Goal: Task Accomplishment & Management: Manage account settings

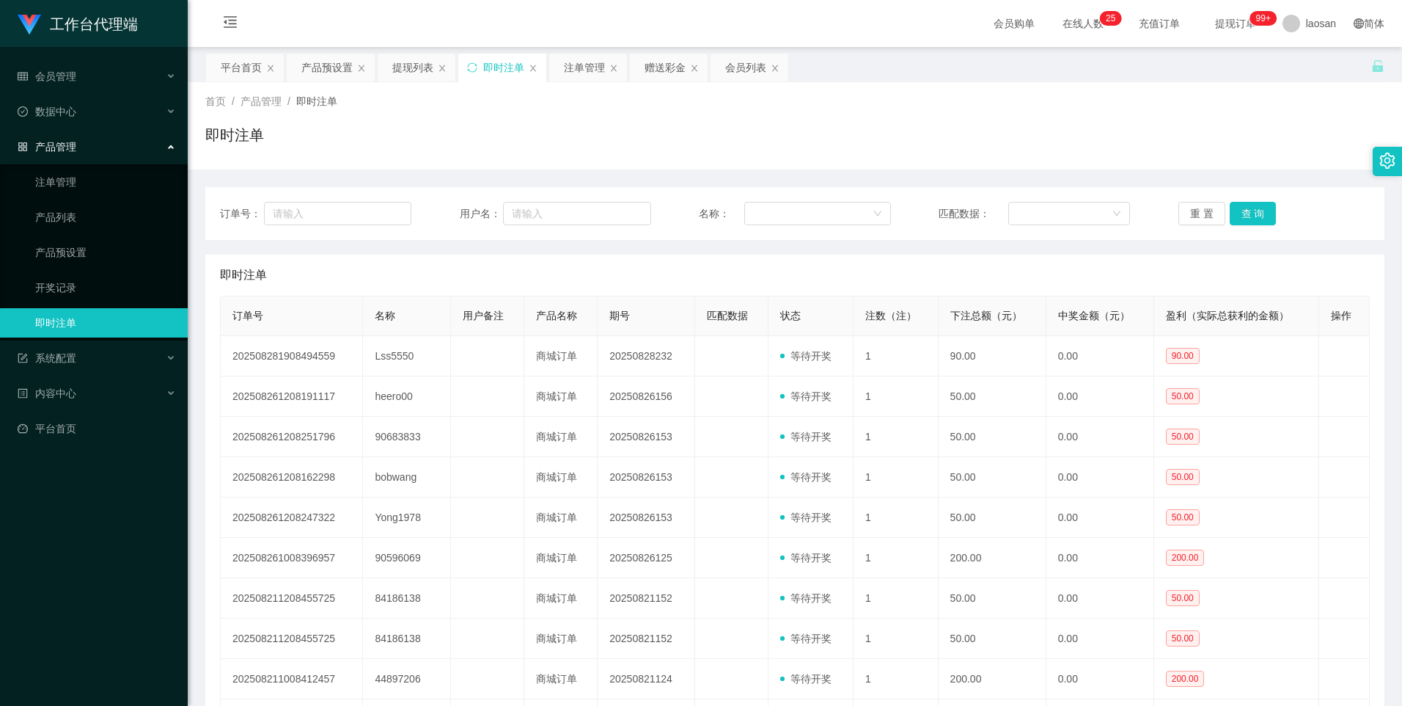
click at [1232, 213] on button "查 询" at bounding box center [1253, 213] width 47 height 23
click at [325, 70] on div "产品预设置" at bounding box center [326, 68] width 51 height 28
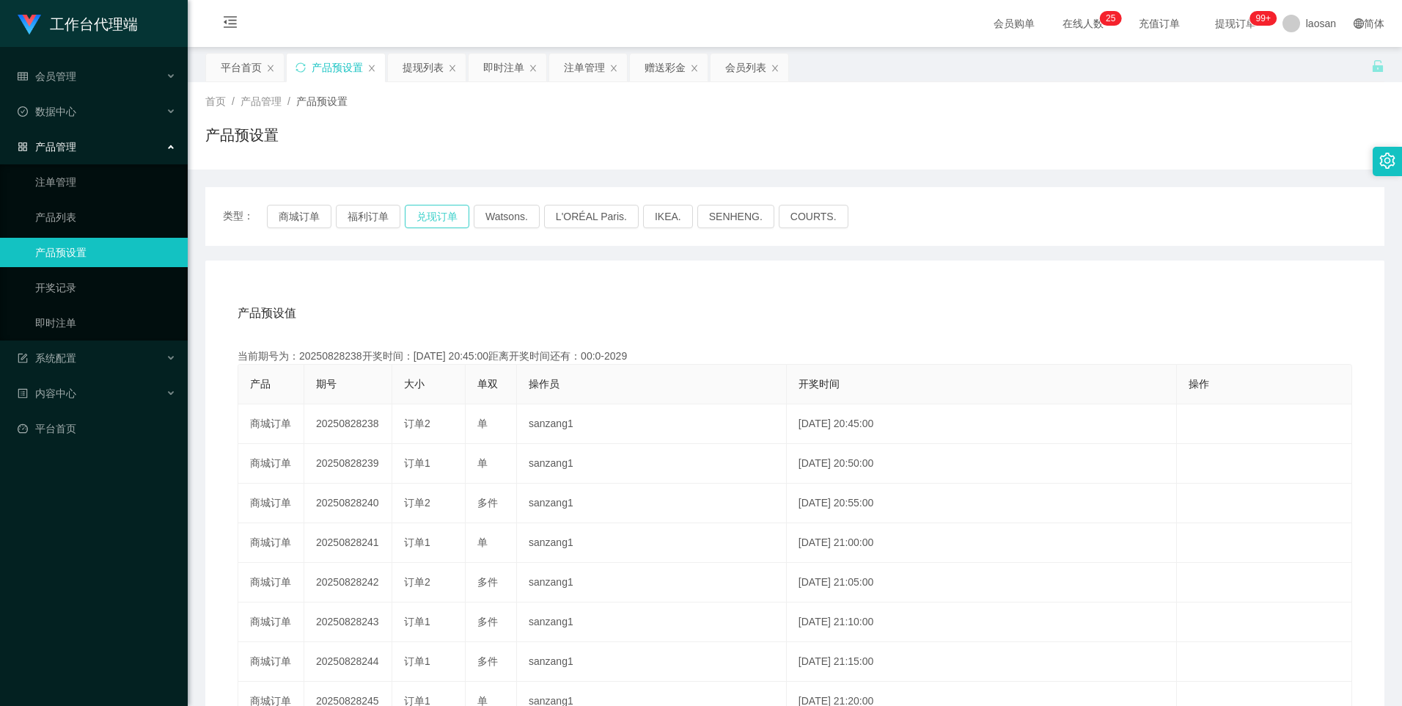
click at [422, 214] on button "兑现订单" at bounding box center [437, 216] width 65 height 23
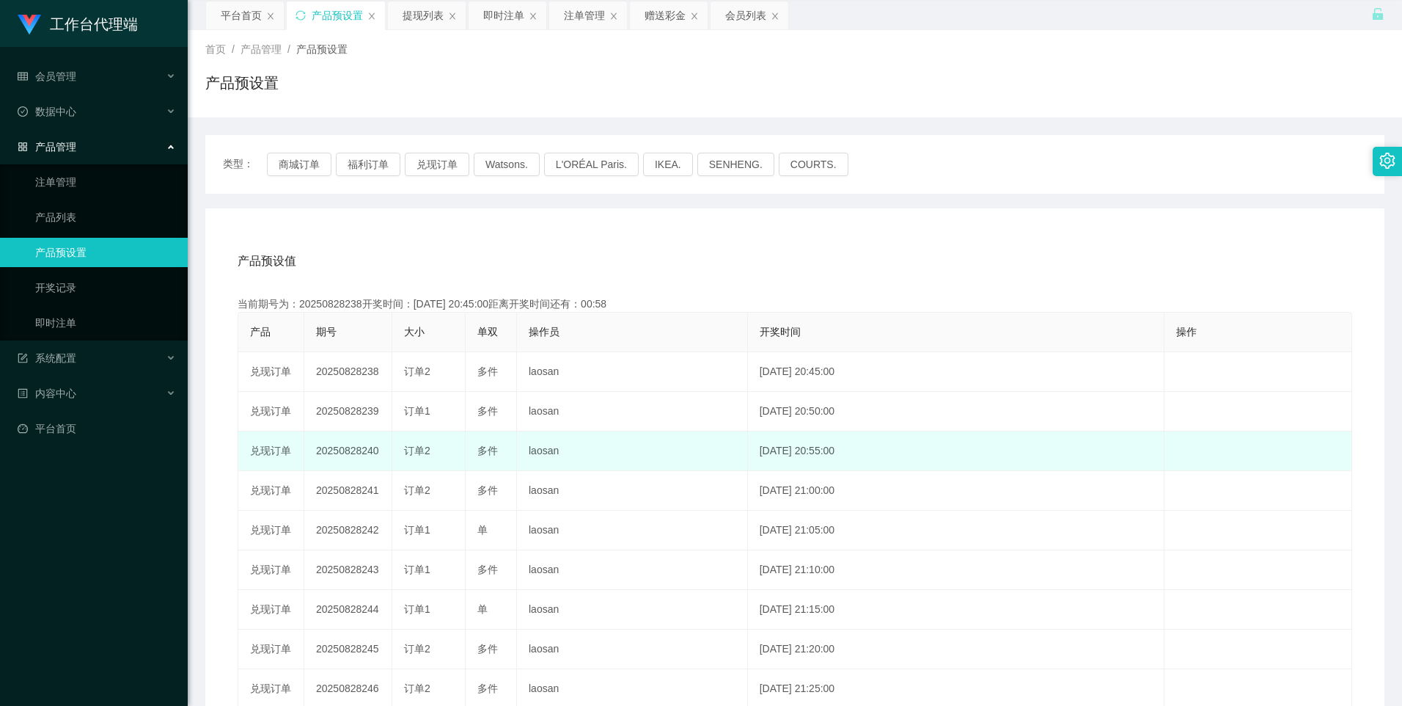
scroll to position [73, 0]
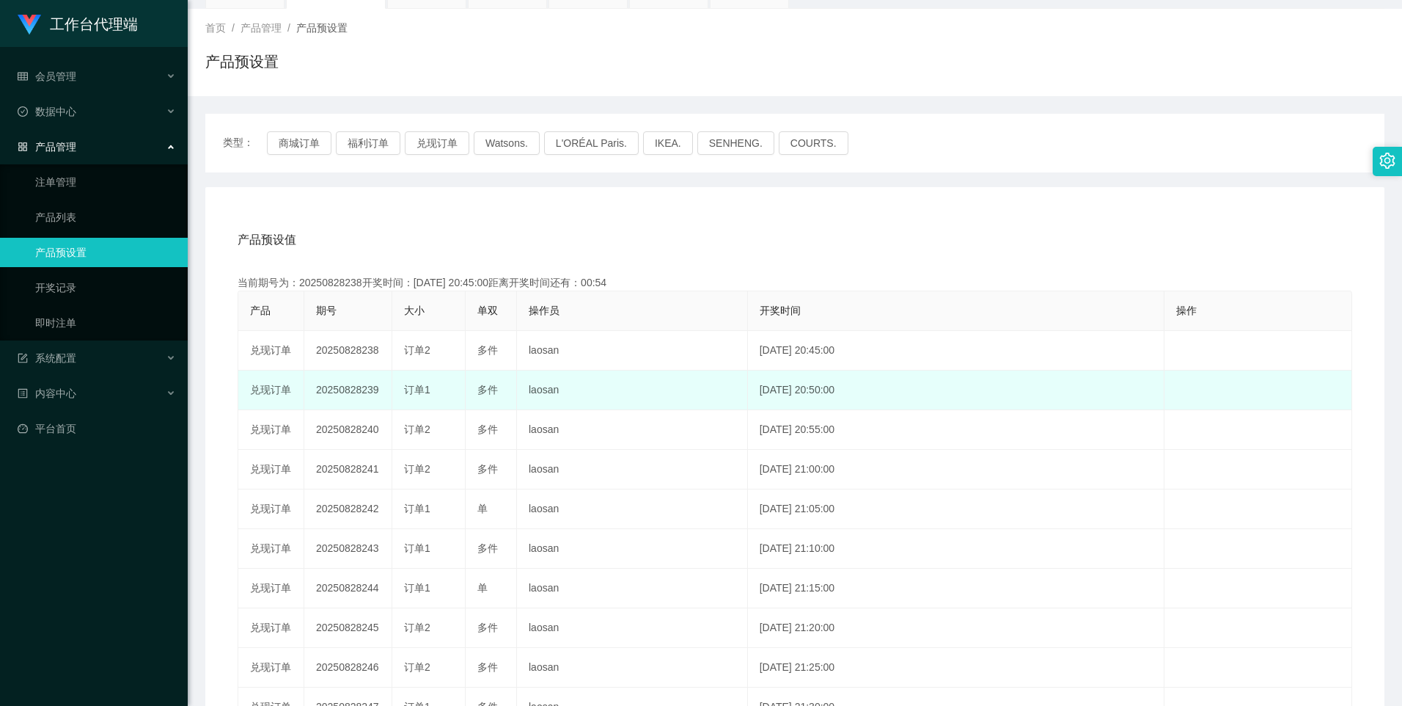
drag, startPoint x: 359, startPoint y: 389, endPoint x: 515, endPoint y: 394, distance: 156.3
click at [515, 394] on tr "兑现订单 20250828239 订单1 多件 laosan [DATE] 20:50:00 编 辑 限制投注" at bounding box center [795, 390] width 1114 height 40
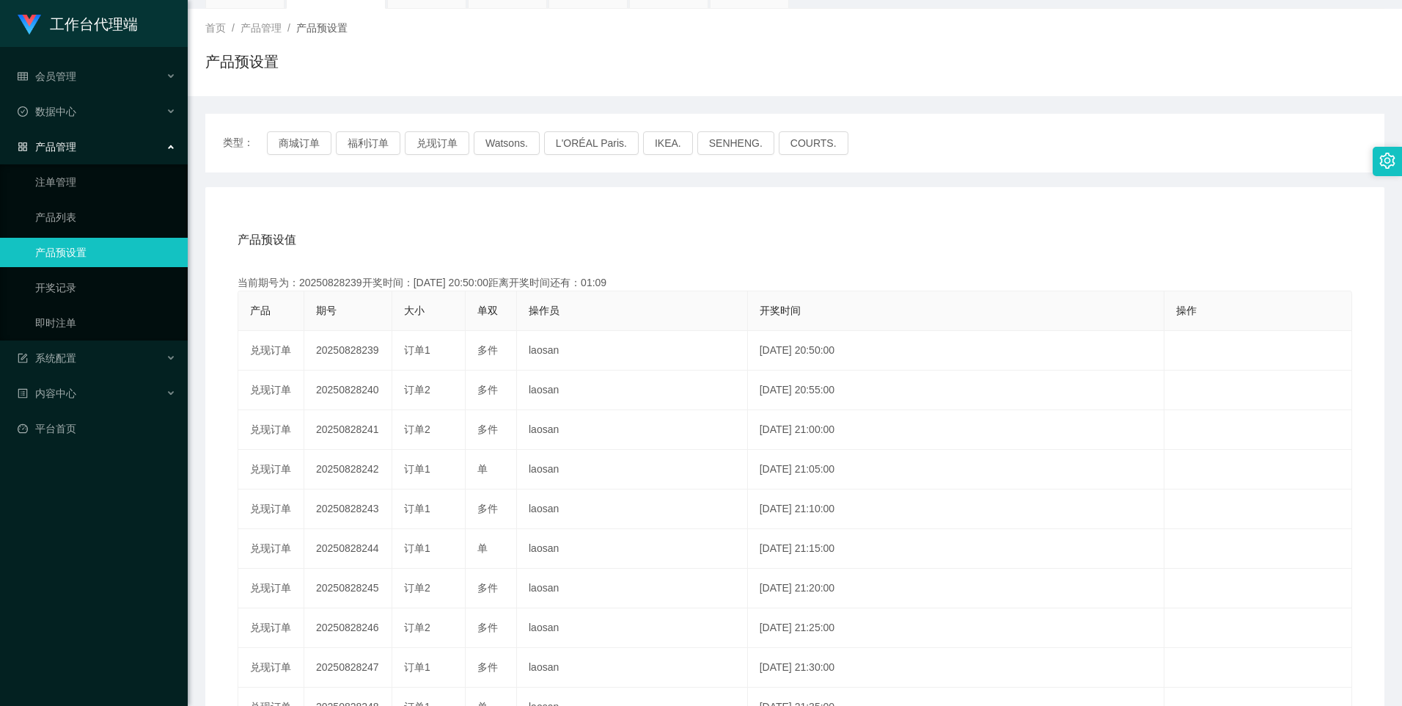
click at [473, 251] on div "产品预设值 添加期号" at bounding box center [795, 239] width 1115 height 41
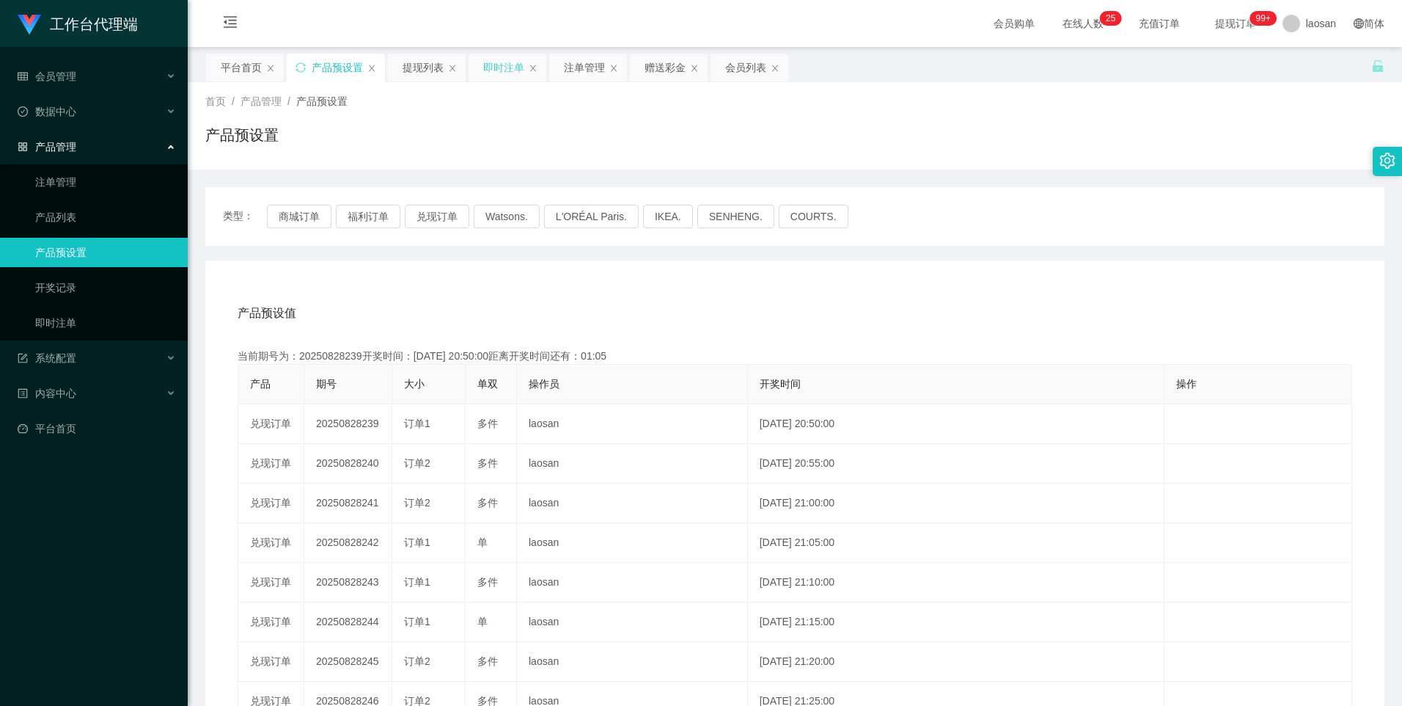
click at [505, 67] on div "即时注单" at bounding box center [503, 68] width 41 height 28
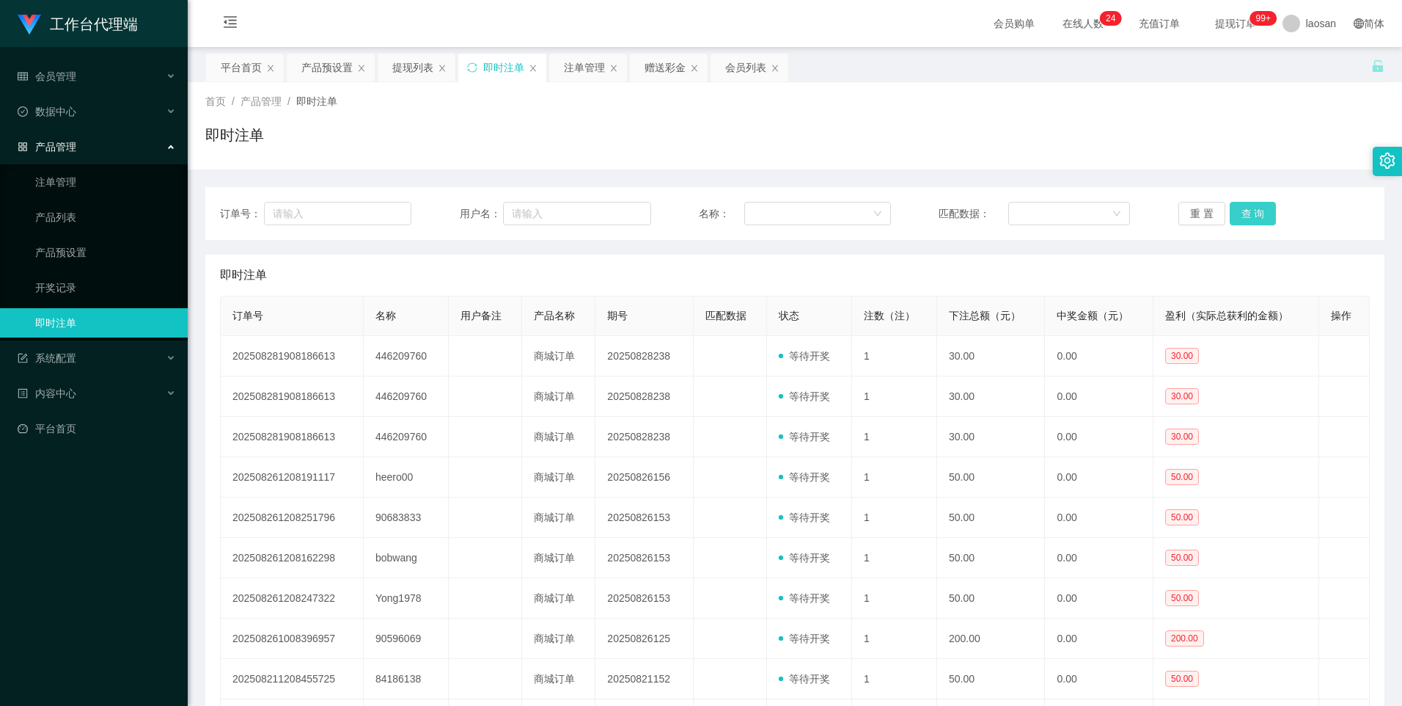
click at [1243, 217] on button "查 询" at bounding box center [1253, 213] width 47 height 23
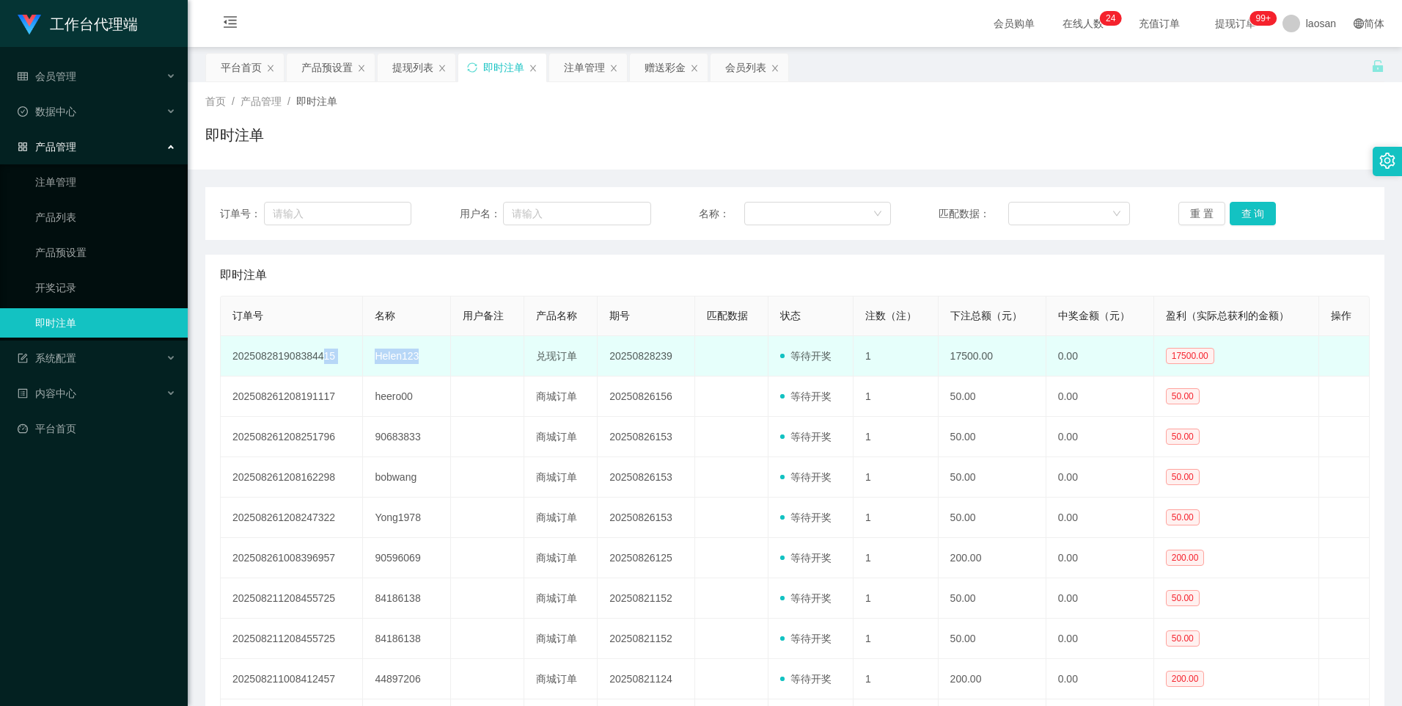
drag, startPoint x: 421, startPoint y: 357, endPoint x: 322, endPoint y: 350, distance: 99.3
click at [322, 350] on tr "202508281908384415 Helen123 兑现订单 20250828239 等待开奖 1 17500.00 0.00 17500.00 修 改" at bounding box center [795, 356] width 1149 height 40
copy tr "15 Helen123"
drag, startPoint x: 322, startPoint y: 350, endPoint x: 431, endPoint y: 361, distance: 109.8
click at [431, 359] on td "Helen123" at bounding box center [407, 356] width 88 height 40
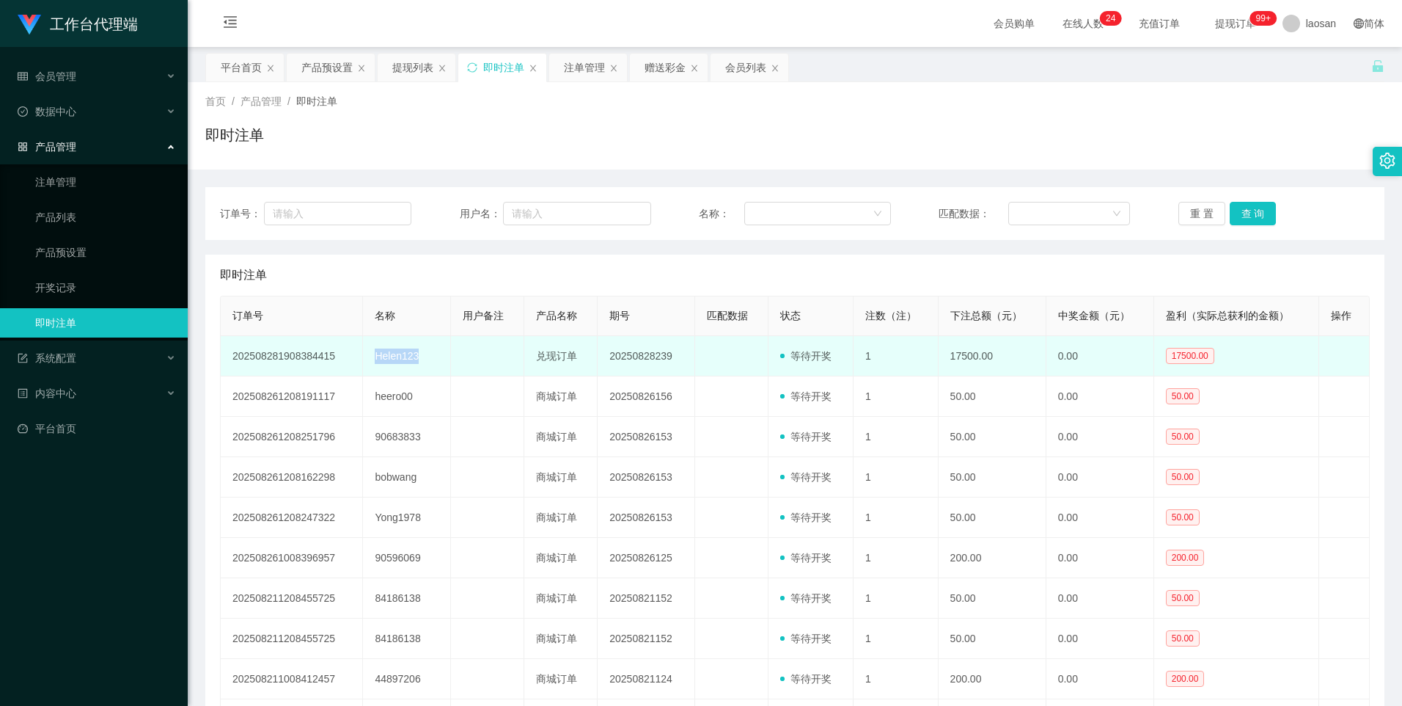
drag, startPoint x: 424, startPoint y: 357, endPoint x: 368, endPoint y: 353, distance: 55.9
click at [368, 353] on td "Helen123" at bounding box center [407, 356] width 88 height 40
copy td "Helen123"
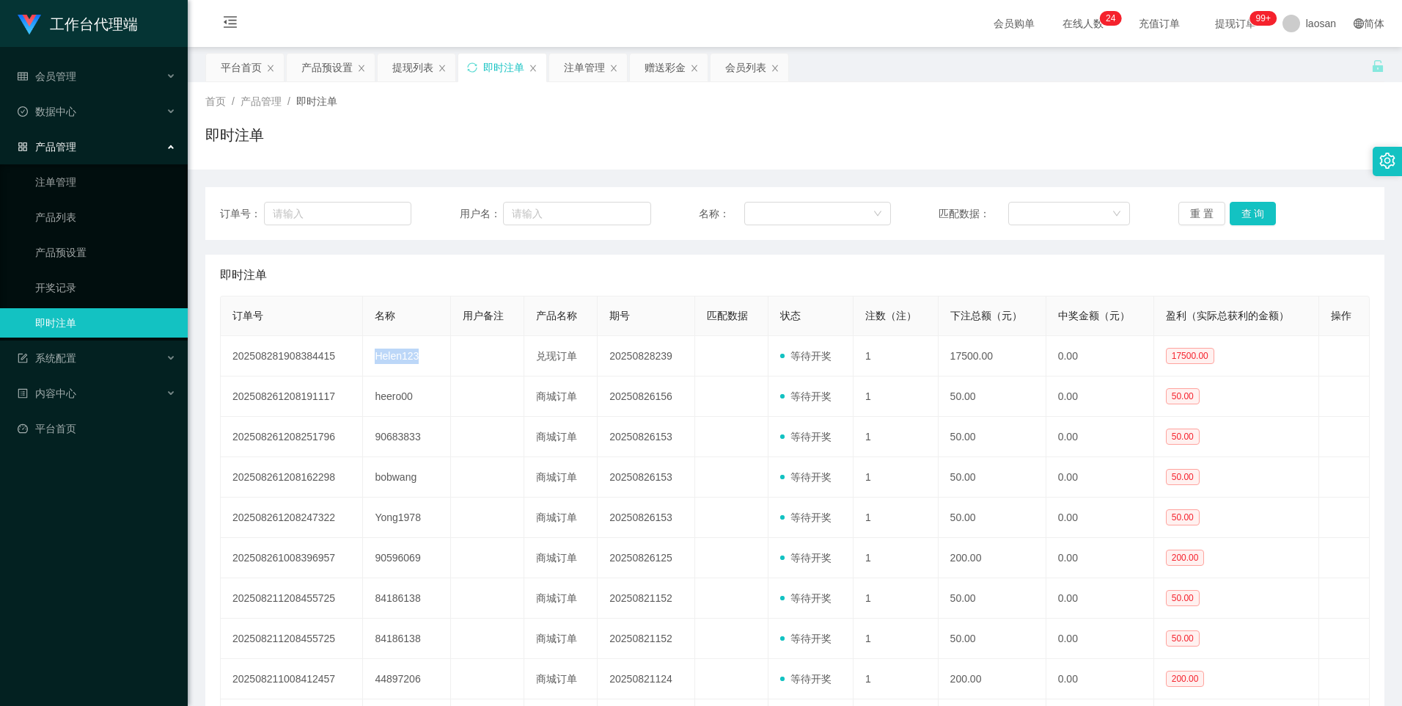
drag, startPoint x: 586, startPoint y: 65, endPoint x: 585, endPoint y: 95, distance: 30.8
click at [586, 65] on div "注单管理" at bounding box center [584, 68] width 41 height 28
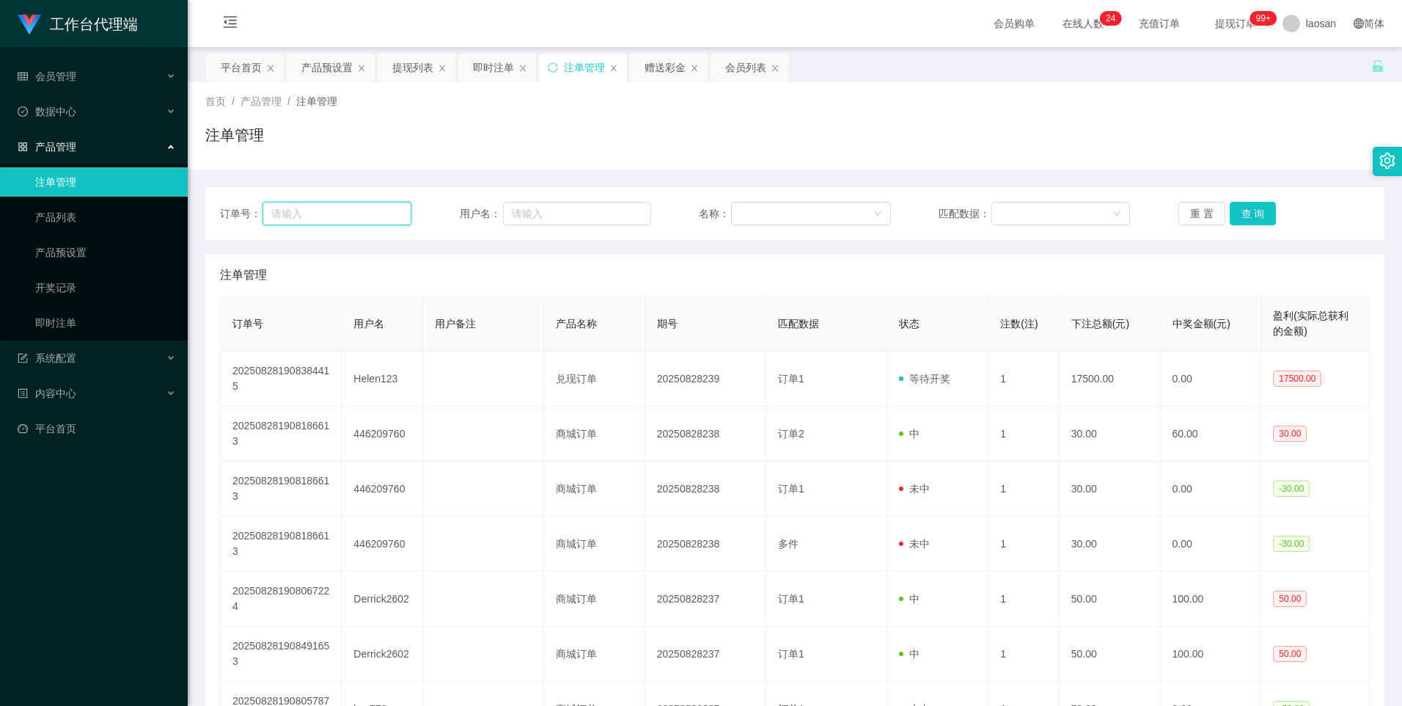
click at [399, 216] on input "text" at bounding box center [337, 213] width 149 height 23
paste input "Helen123"
type input "Helen123"
click at [1253, 209] on button "查 询" at bounding box center [1253, 213] width 47 height 23
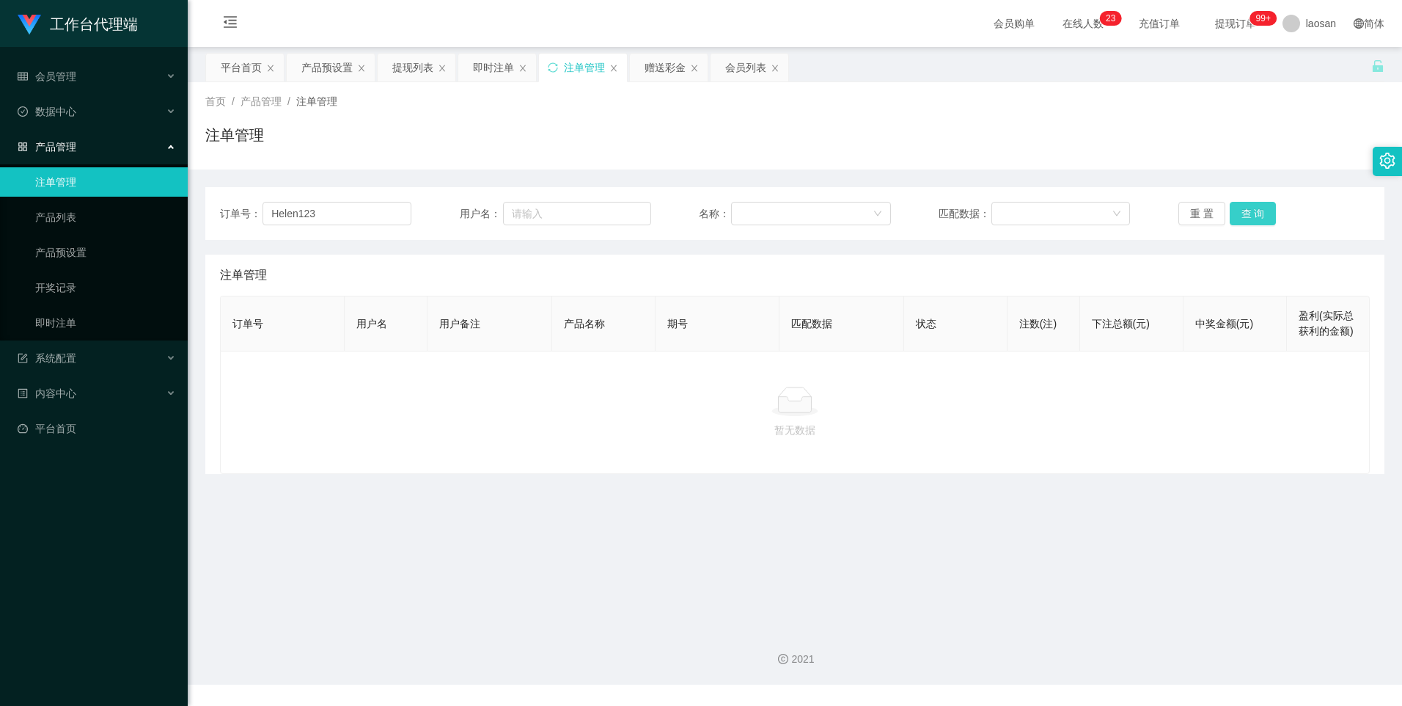
click at [1259, 213] on button "查 询" at bounding box center [1253, 213] width 47 height 23
click at [1259, 213] on div "重 置 查 询" at bounding box center [1274, 213] width 191 height 23
click at [365, 214] on input "Helen123" at bounding box center [337, 213] width 149 height 23
click at [354, 216] on input "Helen123" at bounding box center [337, 213] width 149 height 23
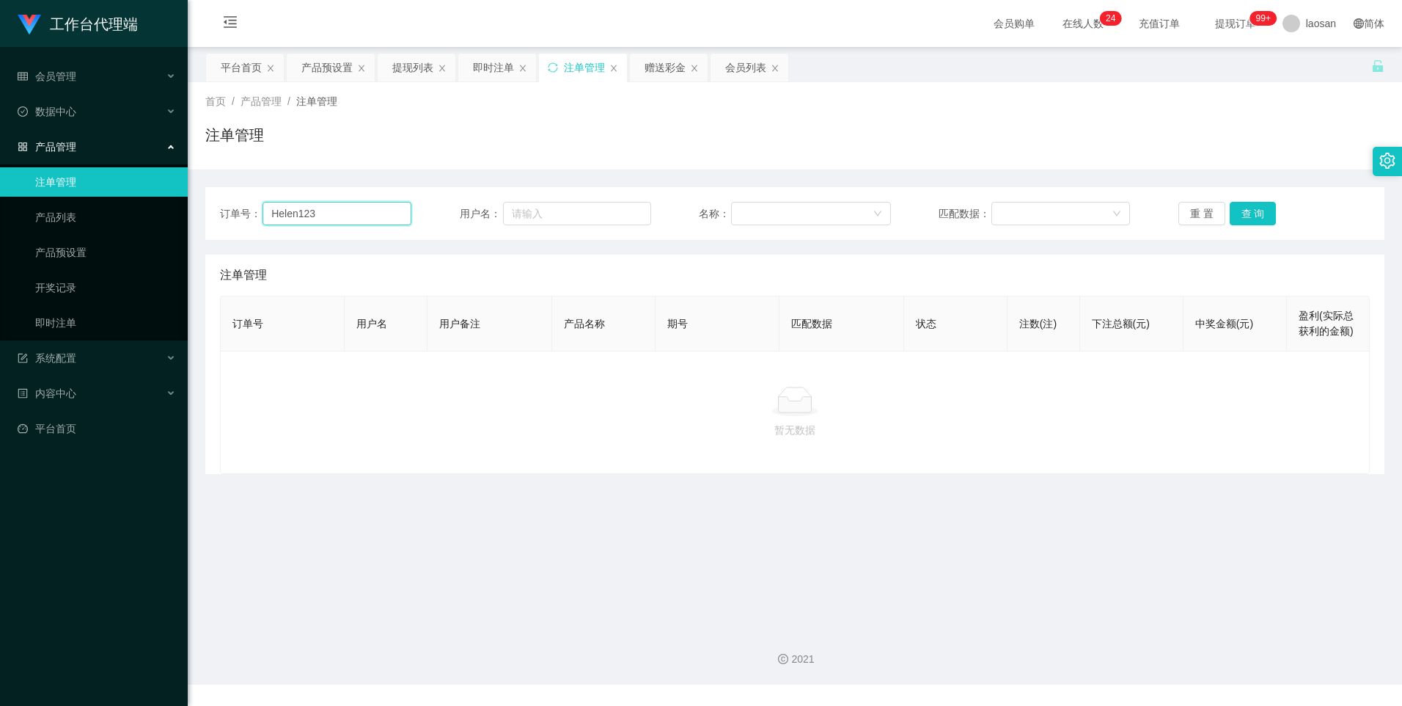
drag, startPoint x: 354, startPoint y: 216, endPoint x: 241, endPoint y: 213, distance: 112.3
click at [241, 213] on div "订单号： Helen123" at bounding box center [315, 213] width 191 height 23
click at [1261, 220] on button "查 询" at bounding box center [1253, 213] width 47 height 23
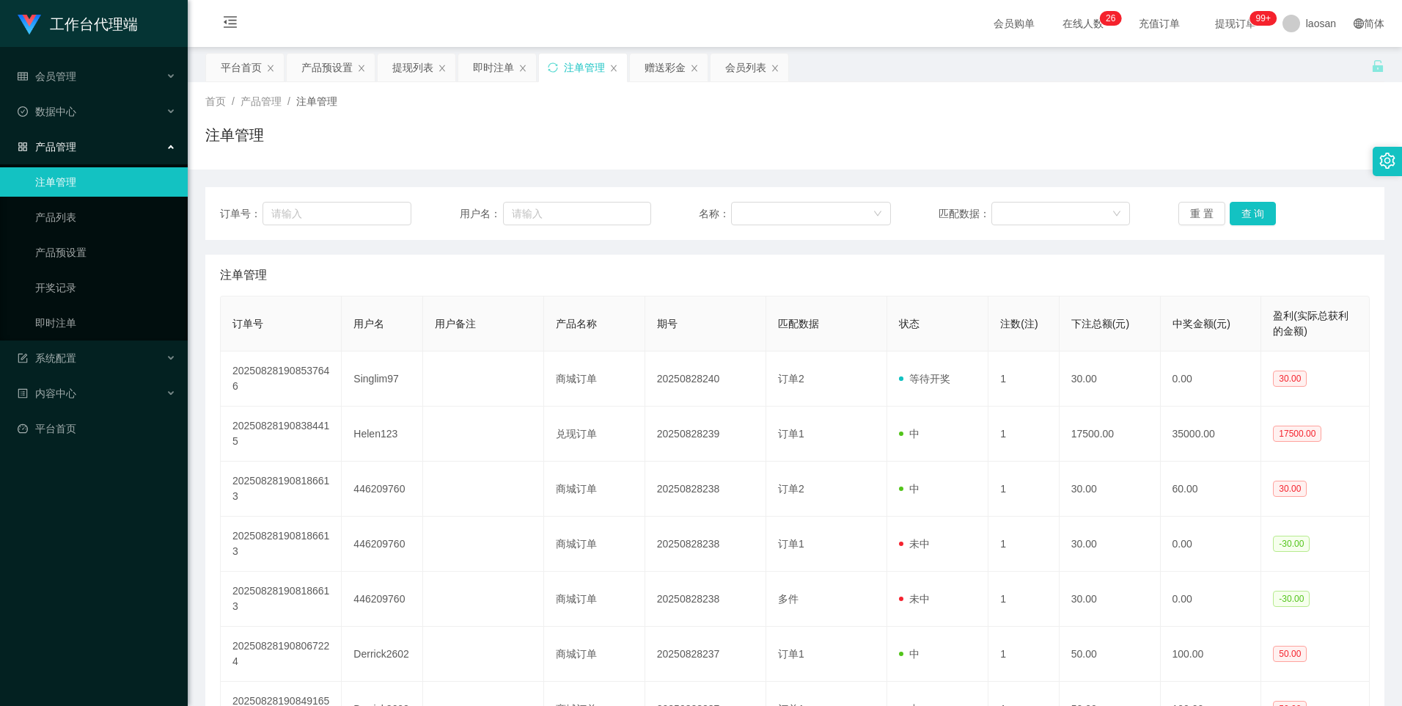
click at [593, 200] on div "订单号： 用户名： 名称： 匹配数据： 重 置 查 询" at bounding box center [794, 213] width 1179 height 53
click at [615, 213] on input "text" at bounding box center [577, 213] width 148 height 23
paste input "Helen123"
type input "Helen123"
click at [1247, 211] on button "查 询" at bounding box center [1253, 213] width 47 height 23
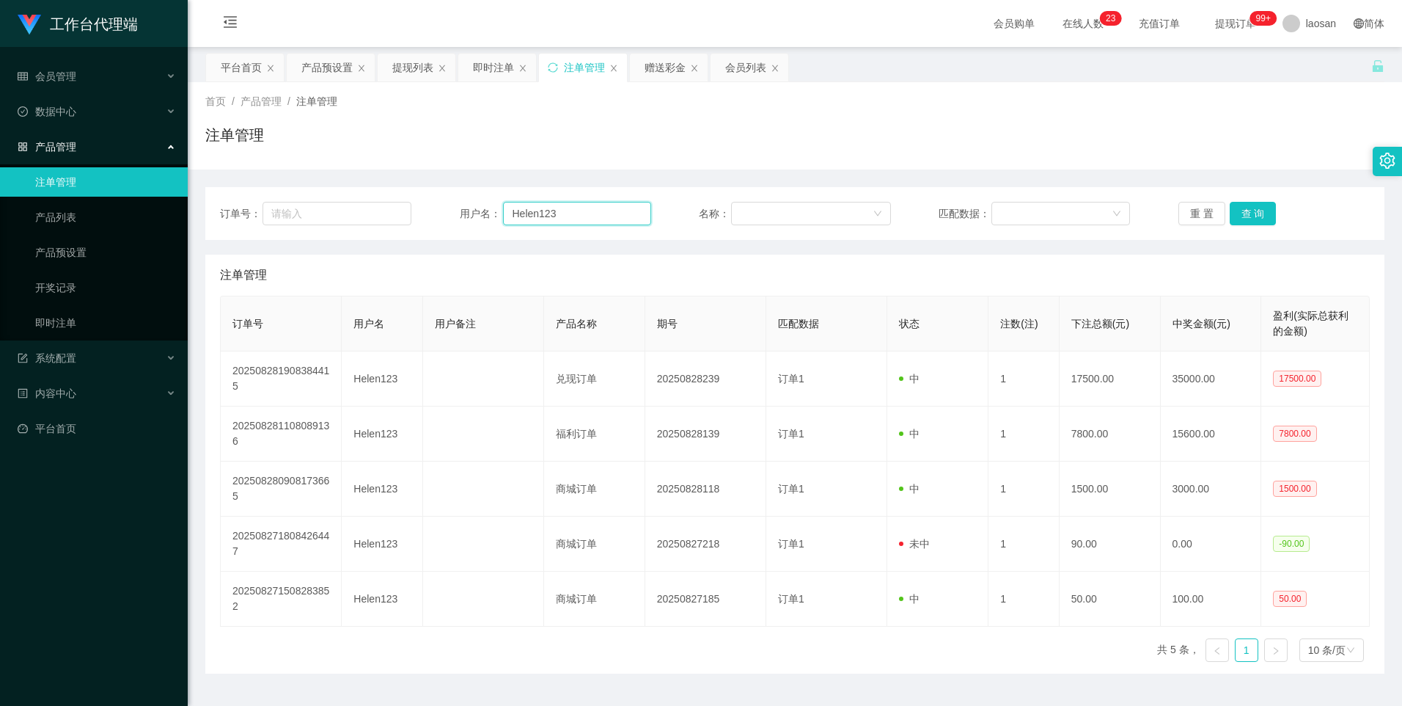
drag, startPoint x: 569, startPoint y: 210, endPoint x: 460, endPoint y: 219, distance: 109.6
click at [460, 219] on div "用户名： Helen123" at bounding box center [555, 213] width 191 height 23
click at [1254, 206] on button "查 询" at bounding box center [1253, 213] width 47 height 23
click at [1254, 206] on div "重 置 查 询" at bounding box center [1274, 213] width 191 height 23
click at [1254, 206] on button "查 询" at bounding box center [1253, 213] width 47 height 23
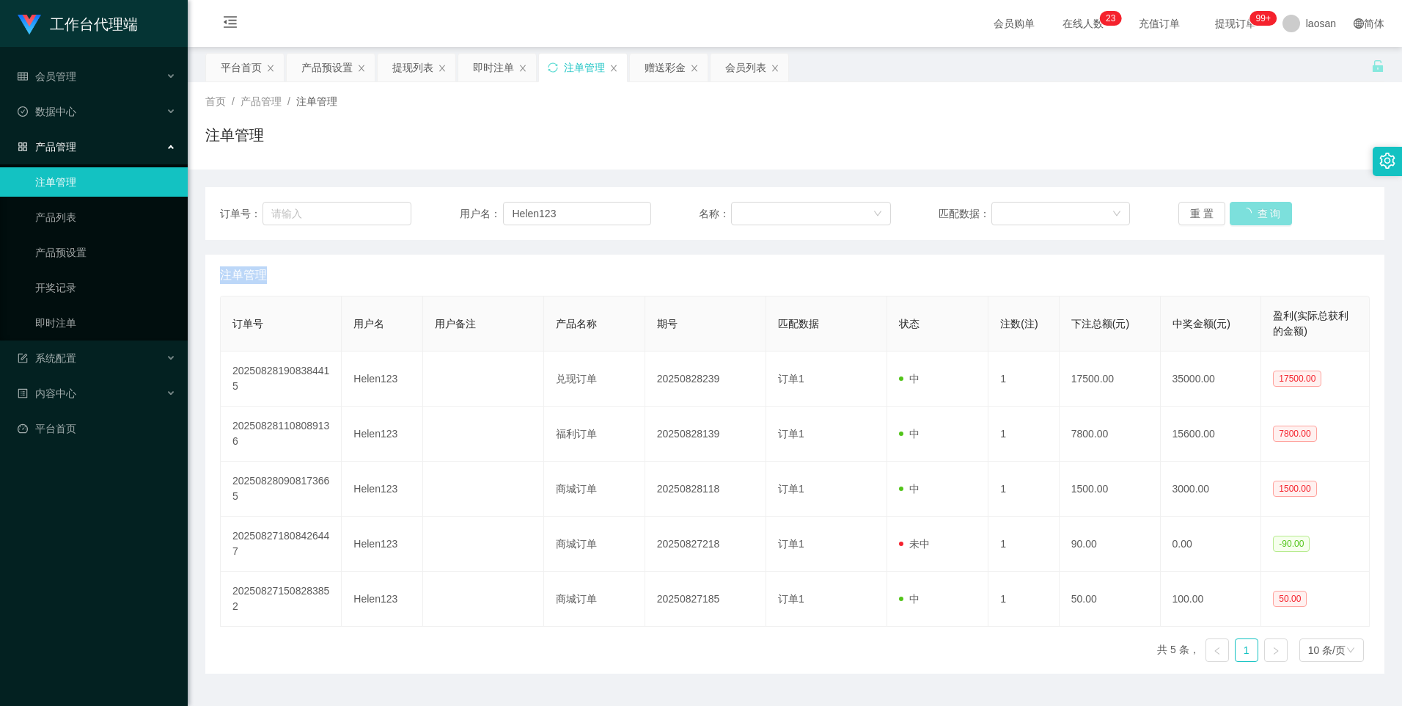
click at [1254, 206] on div "重 置 查 询" at bounding box center [1274, 213] width 191 height 23
click at [1254, 206] on button "查 询" at bounding box center [1261, 213] width 63 height 23
click at [1254, 206] on div "重 置 查 询" at bounding box center [1274, 213] width 191 height 23
click at [1254, 206] on button "查 询" at bounding box center [1253, 213] width 47 height 23
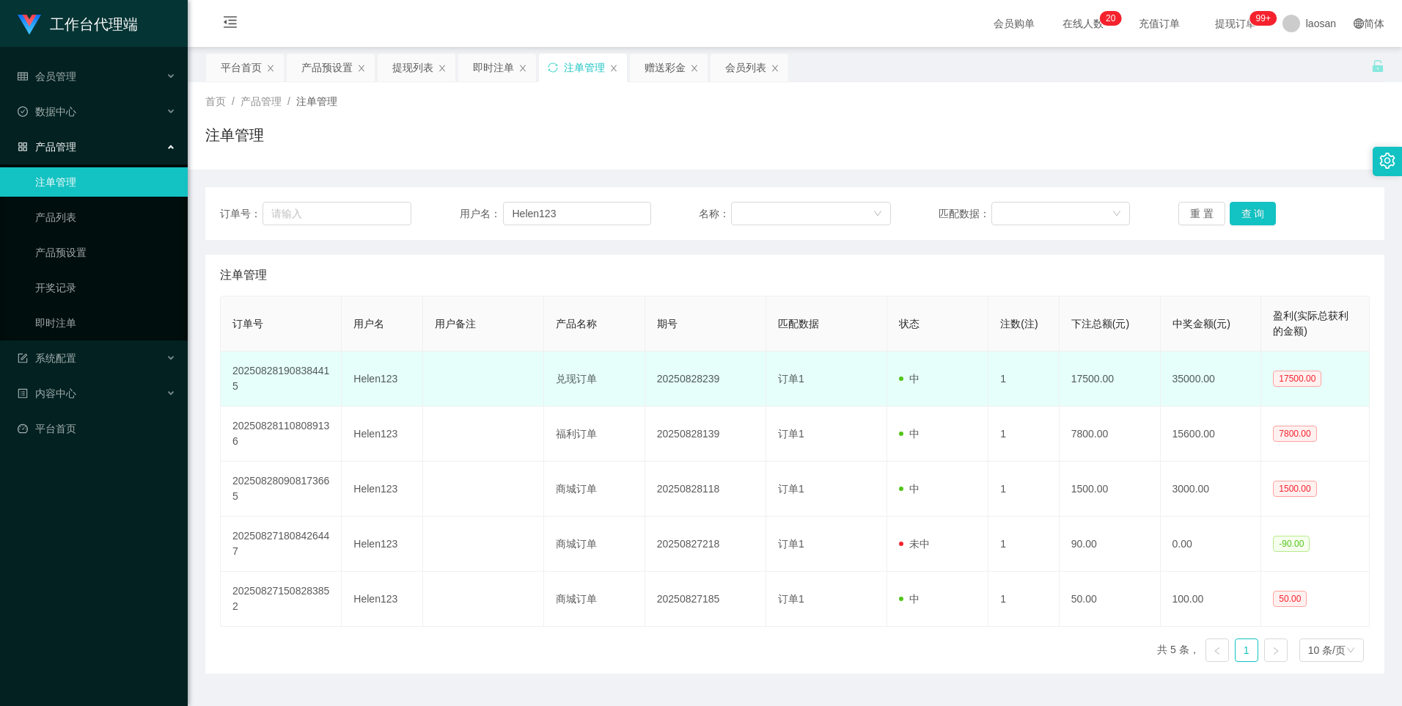
click at [713, 381] on td "20250828239" at bounding box center [705, 378] width 121 height 55
copy td "20250828239"
click at [693, 376] on td "20250828239" at bounding box center [705, 378] width 121 height 55
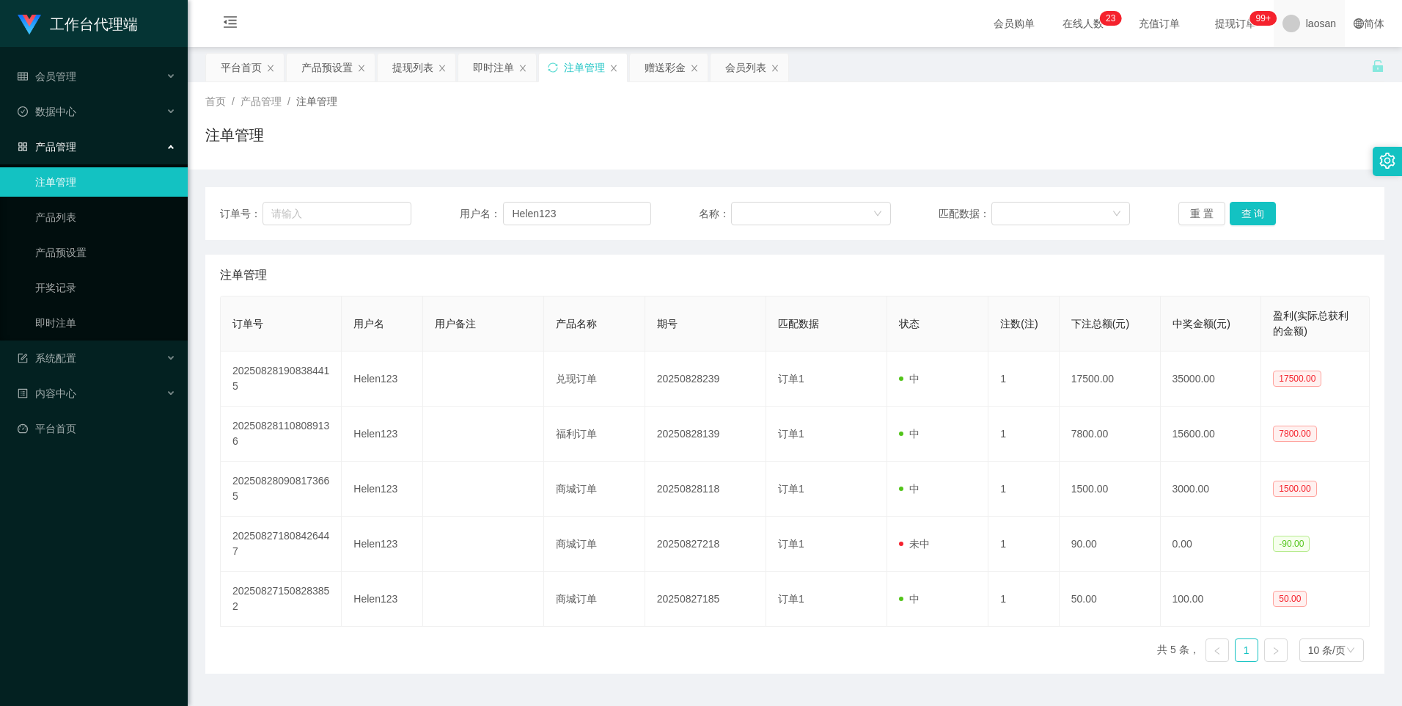
click at [1334, 0] on html "工作台代理端 会员管理 数据中心 产品管理 注单管理 产品列表 产品预设置 开奖记录 即时注单 系统配置 内容中心 平台首页 保存配置 重置配置 整体风格设置…" at bounding box center [701, 353] width 1402 height 706
click at [1261, 210] on button "查 询" at bounding box center [1253, 213] width 47 height 23
click at [1261, 210] on div "重 置 查 询" at bounding box center [1274, 213] width 191 height 23
click at [1261, 210] on button "查 询" at bounding box center [1253, 213] width 47 height 23
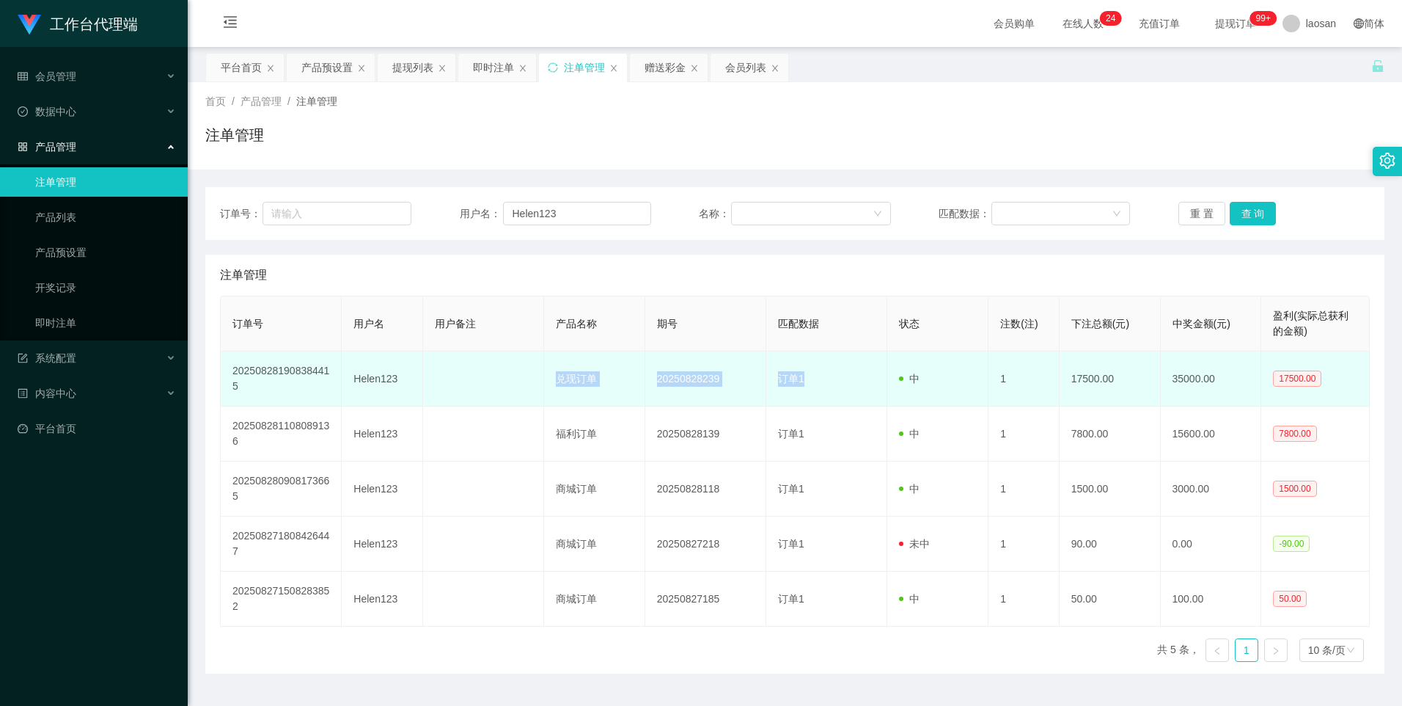
drag, startPoint x: 549, startPoint y: 377, endPoint x: 829, endPoint y: 368, distance: 281.0
click at [829, 368] on tr "202508281908384415 Helen123 兑现订单 20250828239 订单1 中 1 17500.00 35000.00 17500.00" at bounding box center [795, 378] width 1149 height 55
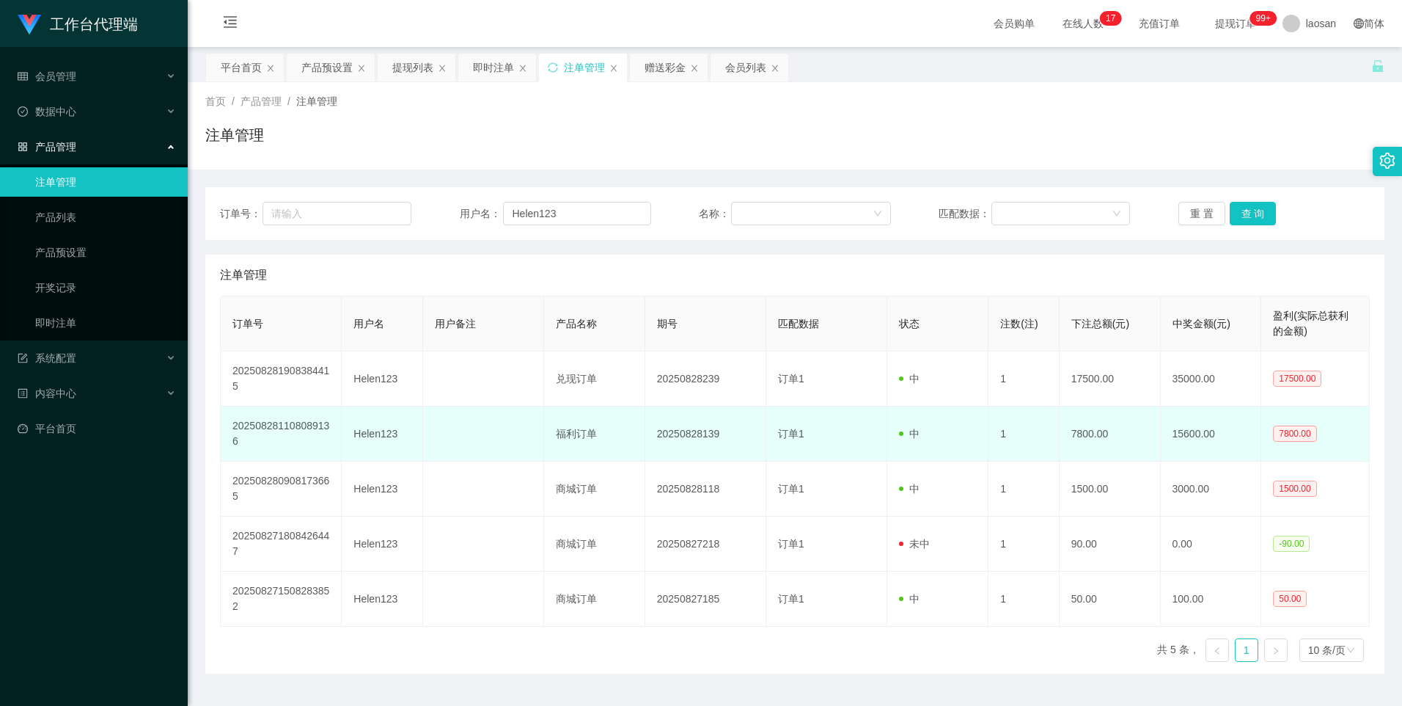
click at [766, 439] on td "订单1" at bounding box center [826, 433] width 121 height 55
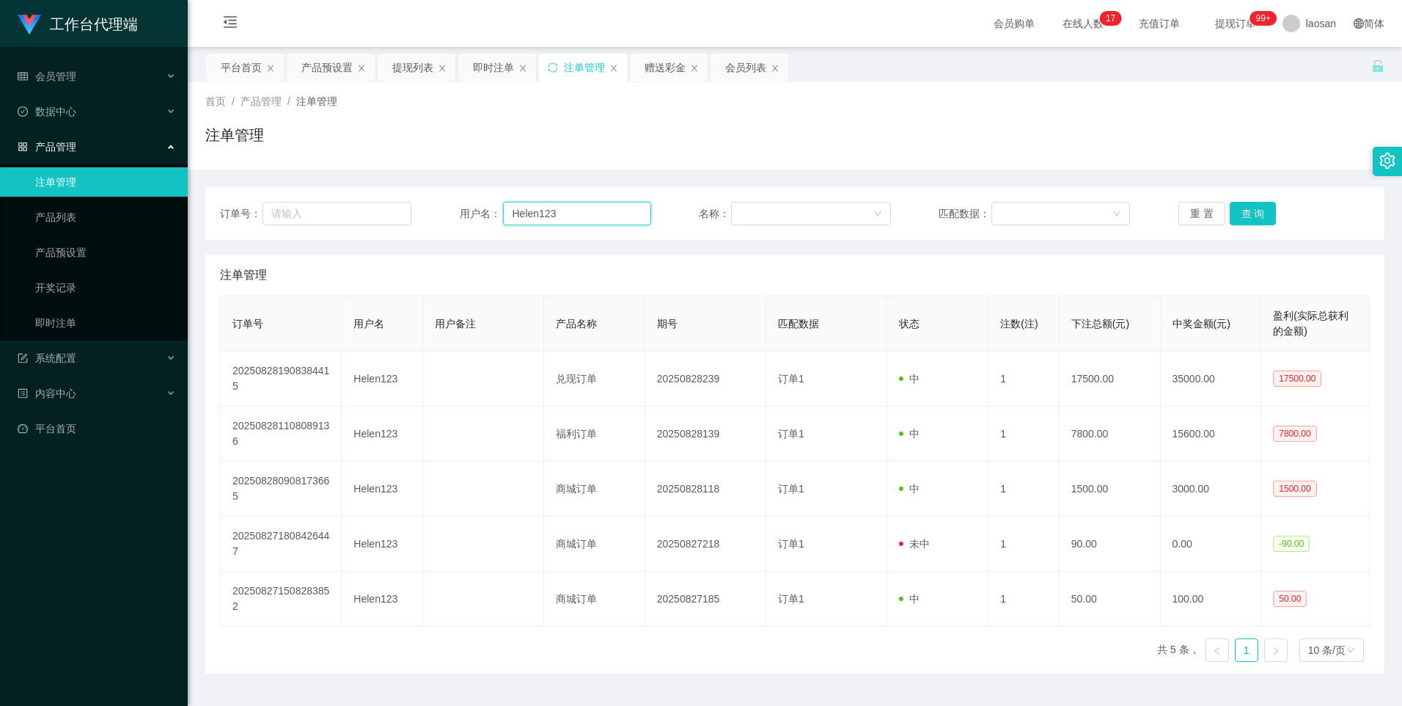
drag, startPoint x: 569, startPoint y: 210, endPoint x: 489, endPoint y: 218, distance: 80.3
click at [489, 218] on div "用户名： Helen123" at bounding box center [555, 213] width 191 height 23
click at [753, 60] on div "会员列表" at bounding box center [745, 68] width 41 height 28
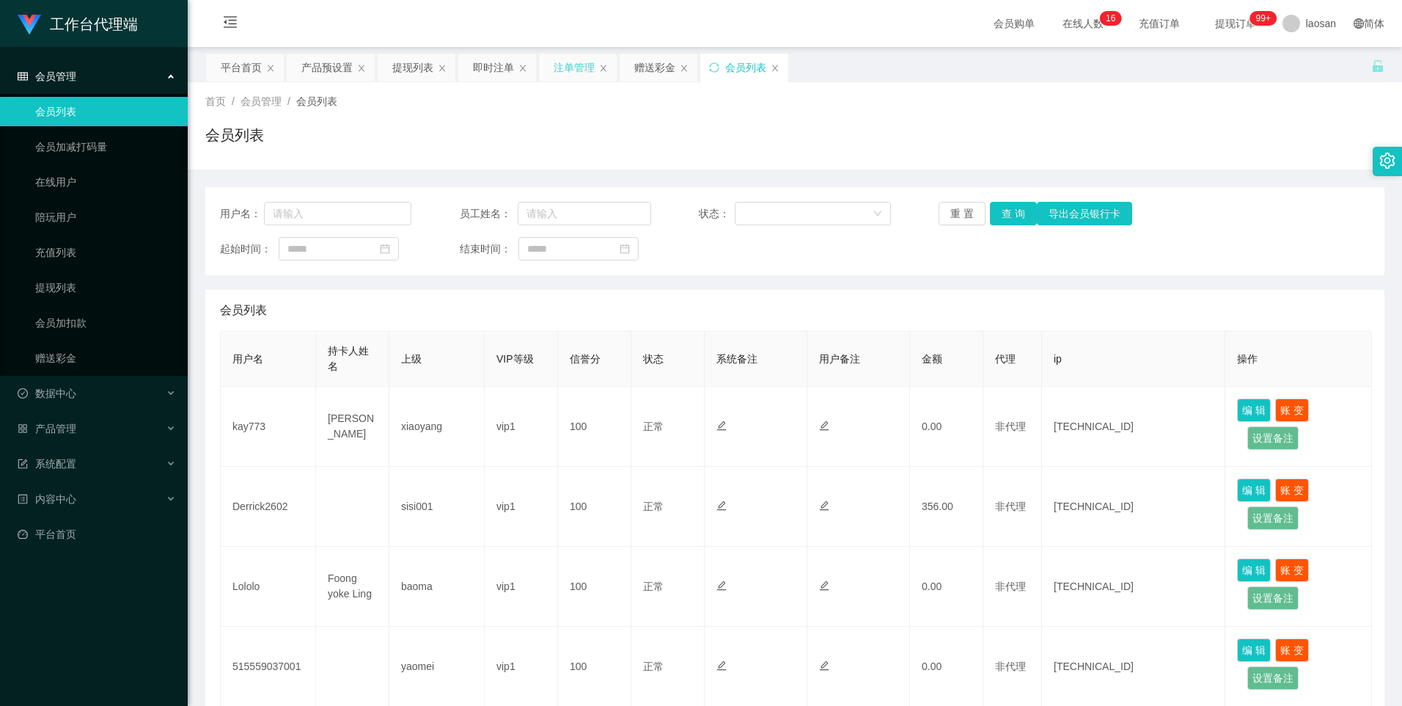
click at [569, 63] on div "注单管理" at bounding box center [574, 68] width 41 height 28
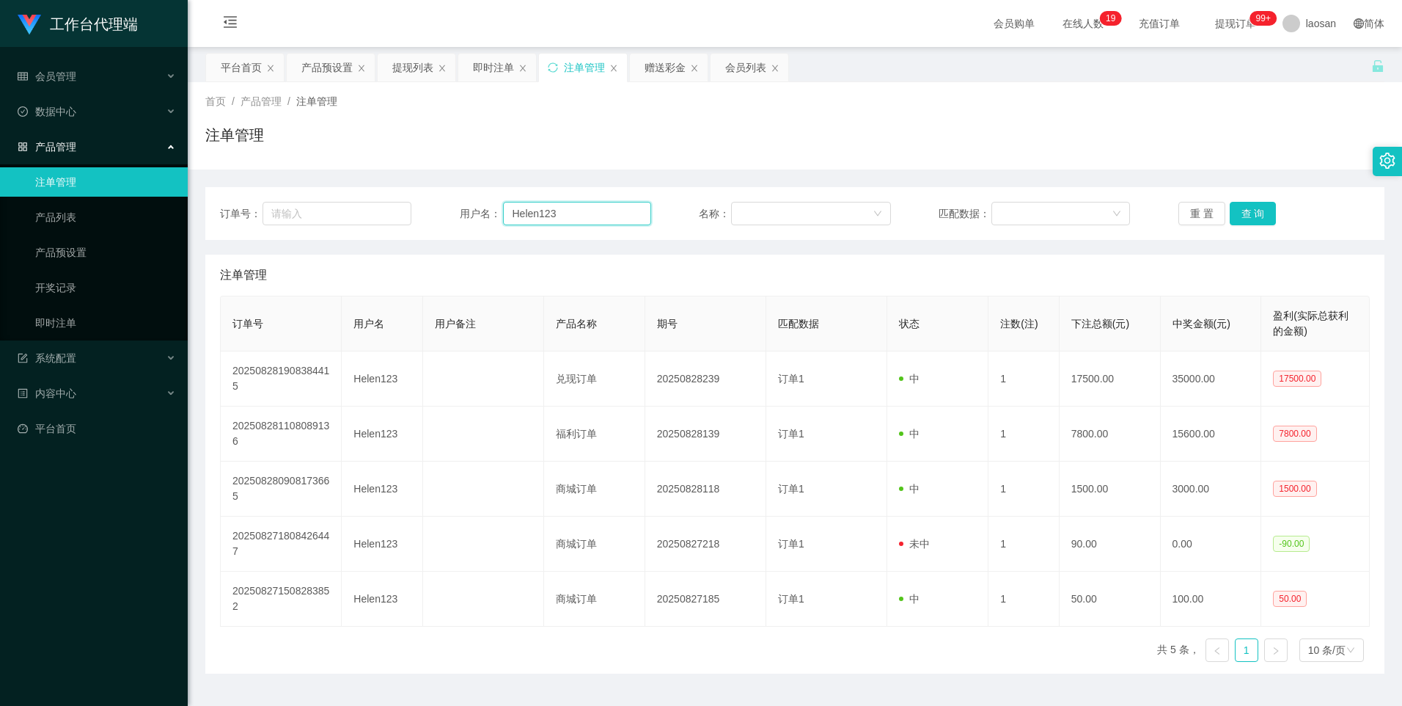
drag, startPoint x: 549, startPoint y: 215, endPoint x: 427, endPoint y: 207, distance: 122.7
click at [427, 207] on div "订单号： 用户名： Helen123 名称： 匹配数据： 重 置 查 询" at bounding box center [795, 213] width 1150 height 23
drag, startPoint x: 742, startPoint y: 70, endPoint x: 591, endPoint y: 117, distance: 158.0
click at [742, 70] on div "会员列表" at bounding box center [745, 68] width 41 height 28
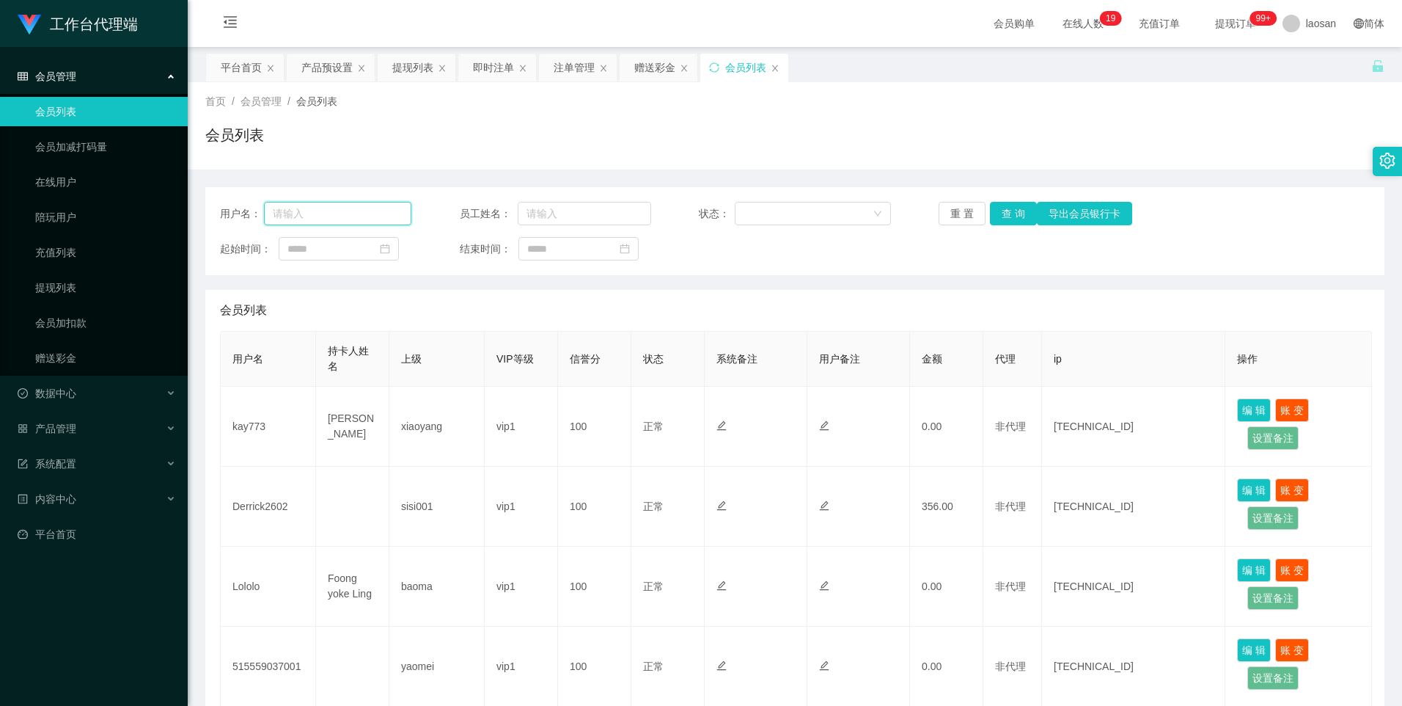
click at [356, 205] on input "text" at bounding box center [338, 213] width 148 height 23
paste input "Helen123"
type input "Helen123"
click at [1011, 213] on button "查 询" at bounding box center [1013, 213] width 47 height 23
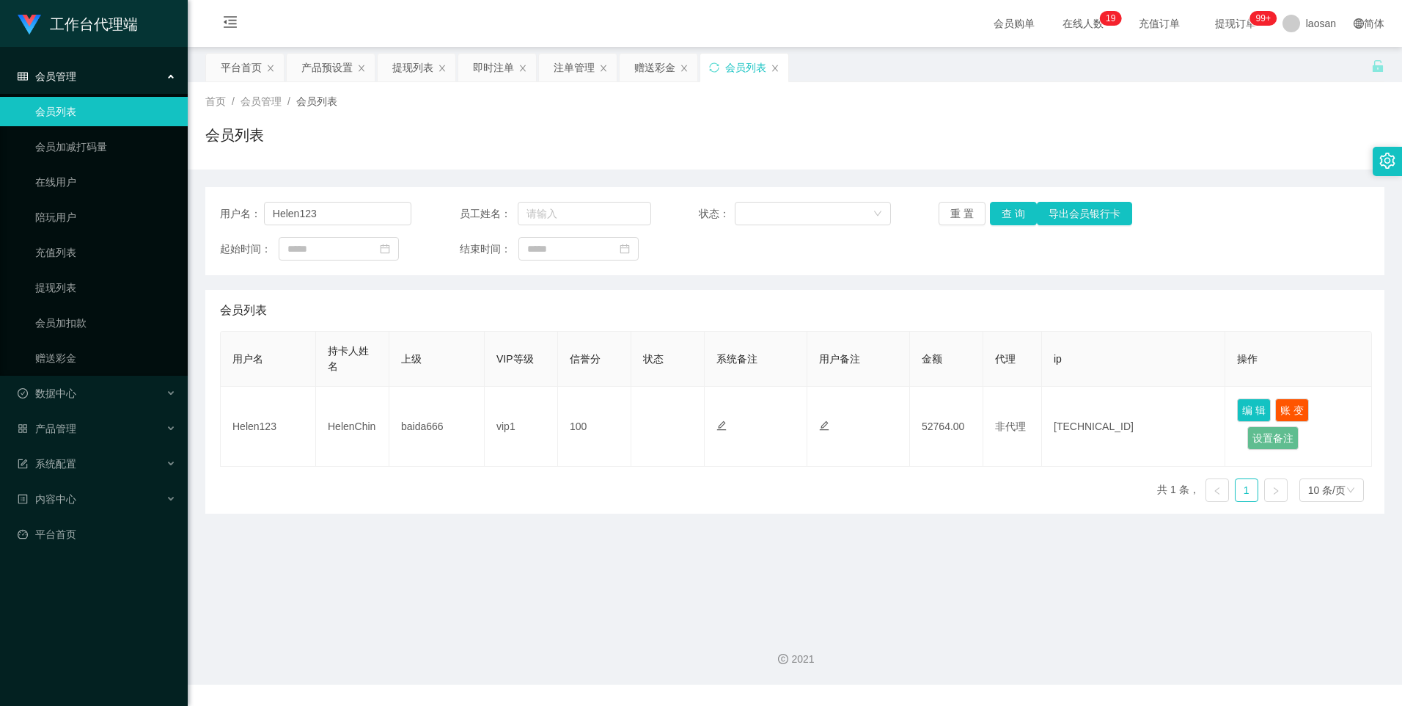
click at [1201, 157] on div "会员列表" at bounding box center [794, 141] width 1179 height 34
drag, startPoint x: 327, startPoint y: 213, endPoint x: 217, endPoint y: 218, distance: 110.1
click at [217, 218] on div "用户名： Helen123 员工姓名： 状态： 重 置 查 询 导出会员银行卡 起始时间： 结束时间：" at bounding box center [794, 231] width 1179 height 88
